Goal: Transaction & Acquisition: Book appointment/travel/reservation

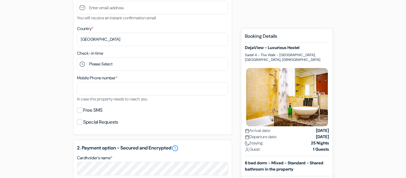
scroll to position [165, 0]
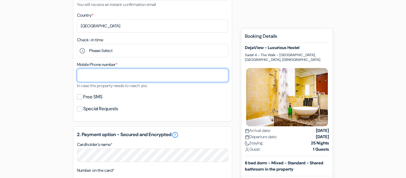
click at [91, 74] on input "text" at bounding box center [152, 75] width 151 height 13
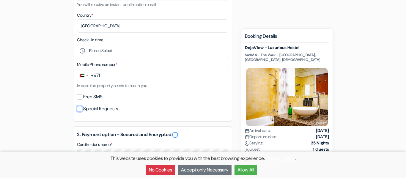
click at [79, 109] on input "Special Requests" at bounding box center [79, 108] width 5 height 5
checkbox input "true"
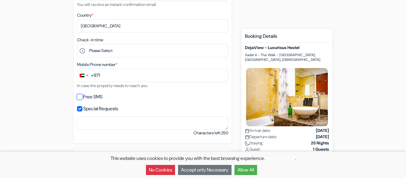
click at [78, 95] on input "Free SMS" at bounding box center [79, 96] width 5 height 5
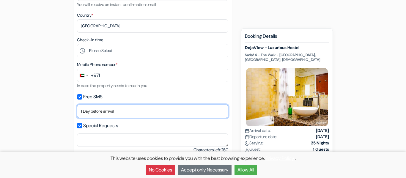
click at [89, 110] on select "No thank you Send now Arrival day 1 Day before arrival 2 Days before arrival 3 …" at bounding box center [152, 111] width 151 height 13
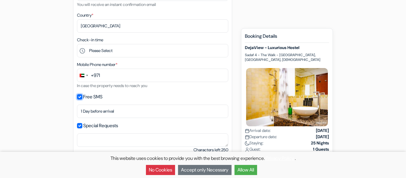
click at [81, 97] on input "Free SMS" at bounding box center [79, 96] width 5 height 5
checkbox input "false"
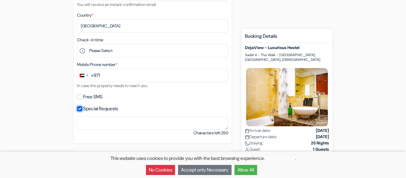
click at [80, 107] on input "Special Requests" at bounding box center [79, 108] width 5 height 5
checkbox input "false"
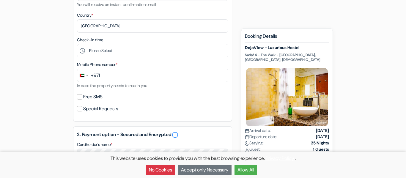
click at [45, 97] on div "add_box DejaView - Luxurious Hostel Sadaf 4 - The Walk - [GEOGRAPHIC_DATA], [GE…" at bounding box center [203, 132] width 339 height 487
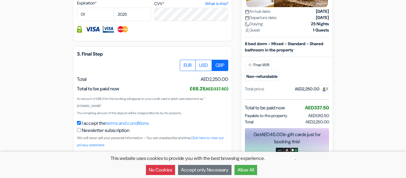
scroll to position [369, 0]
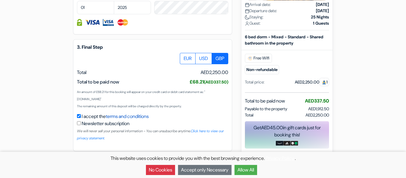
click at [134, 117] on link "terms and conditions" at bounding box center [127, 116] width 43 height 6
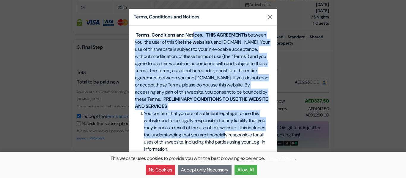
drag, startPoint x: 196, startPoint y: 35, endPoint x: 252, endPoint y: 140, distance: 118.9
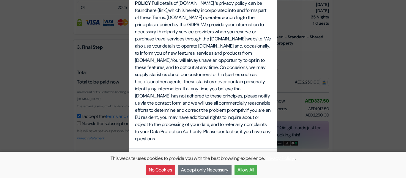
scroll to position [2086, 0]
click at [24, 96] on div "Terms, Conditions and Notices. Terms, Conditions and Notices. THIS AGREEMENT is…" at bounding box center [203, 89] width 406 height 178
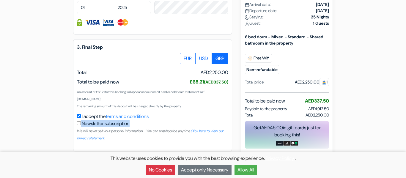
drag, startPoint x: 402, startPoint y: 119, endPoint x: 406, endPoint y: 125, distance: 7.3
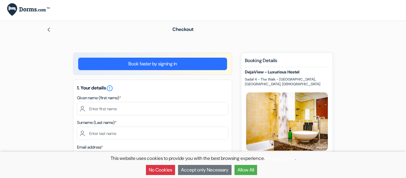
scroll to position [0, 0]
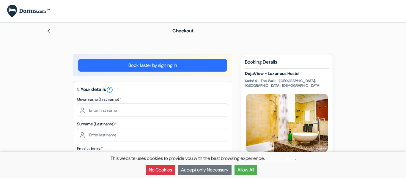
click at [51, 32] on img at bounding box center [48, 31] width 5 height 5
